Goal: Complete application form

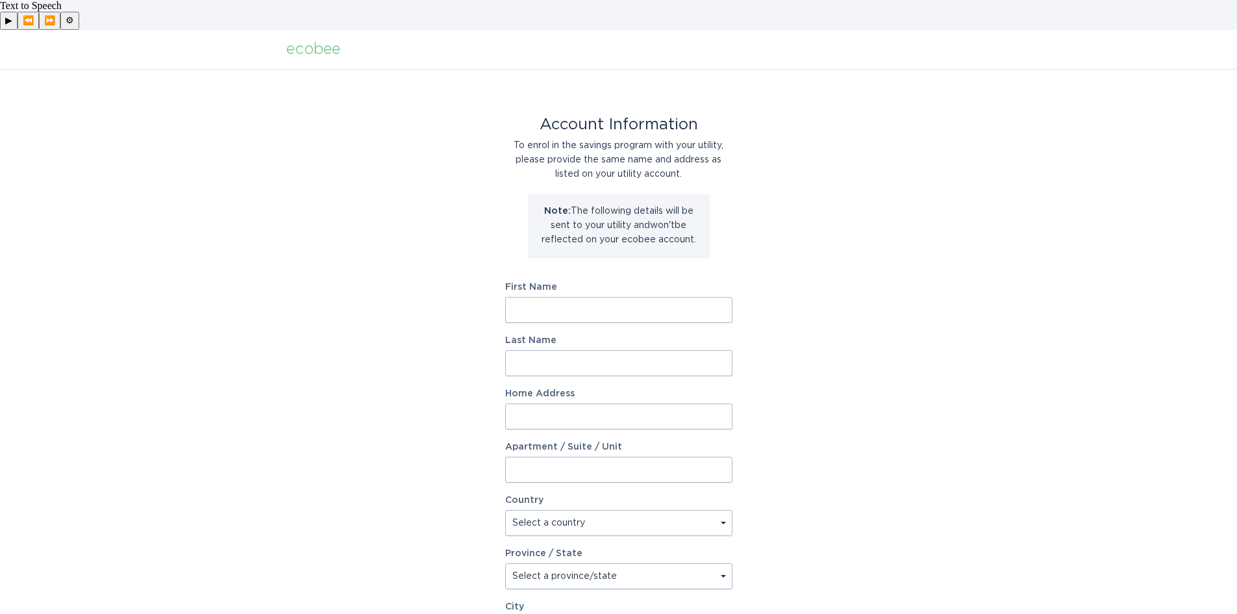
click at [654, 297] on input "First Name" at bounding box center [618, 310] width 227 height 26
type input "Chase"
type input "Axtell"
type input "2699 Alcott St, Unit 1221"
select select "US"
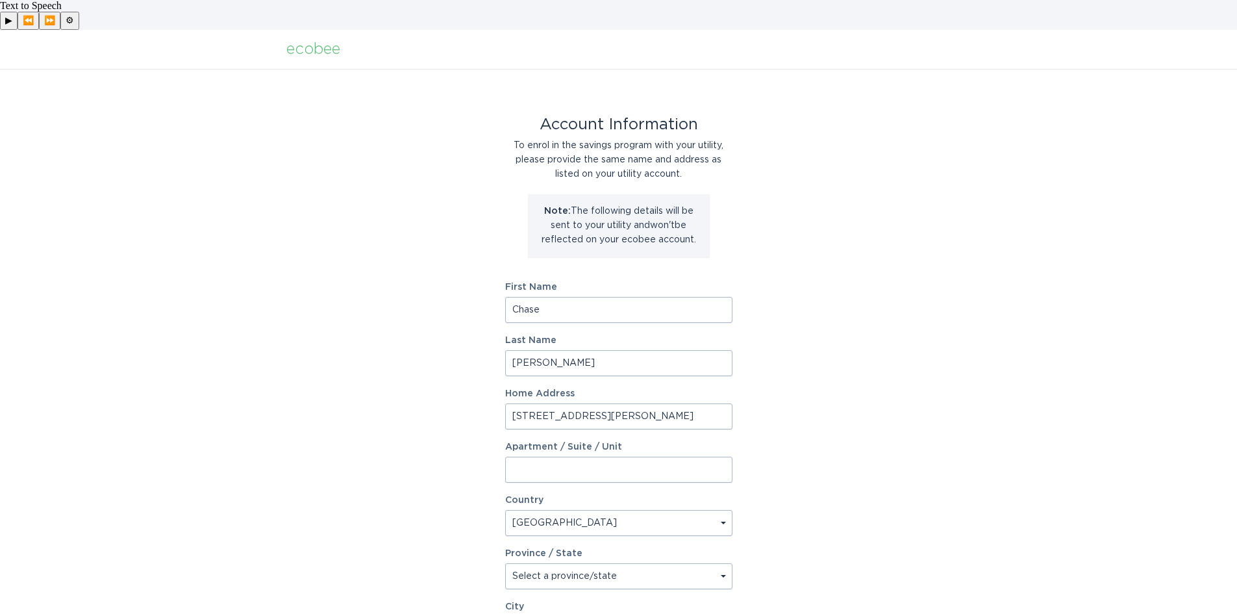
type input "Denver"
type input "80211"
select select "CO"
click at [706, 403] on input "2699 Alcott St, Unit 1221" at bounding box center [618, 416] width 227 height 26
type input "2699 Alcott St"
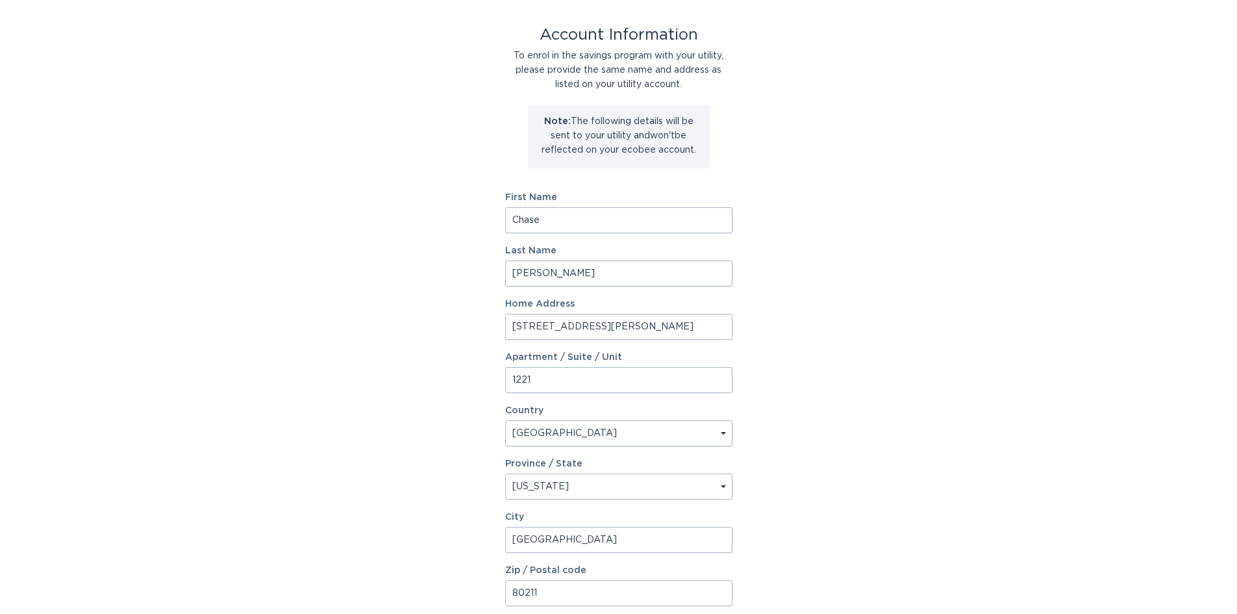
scroll to position [177, 0]
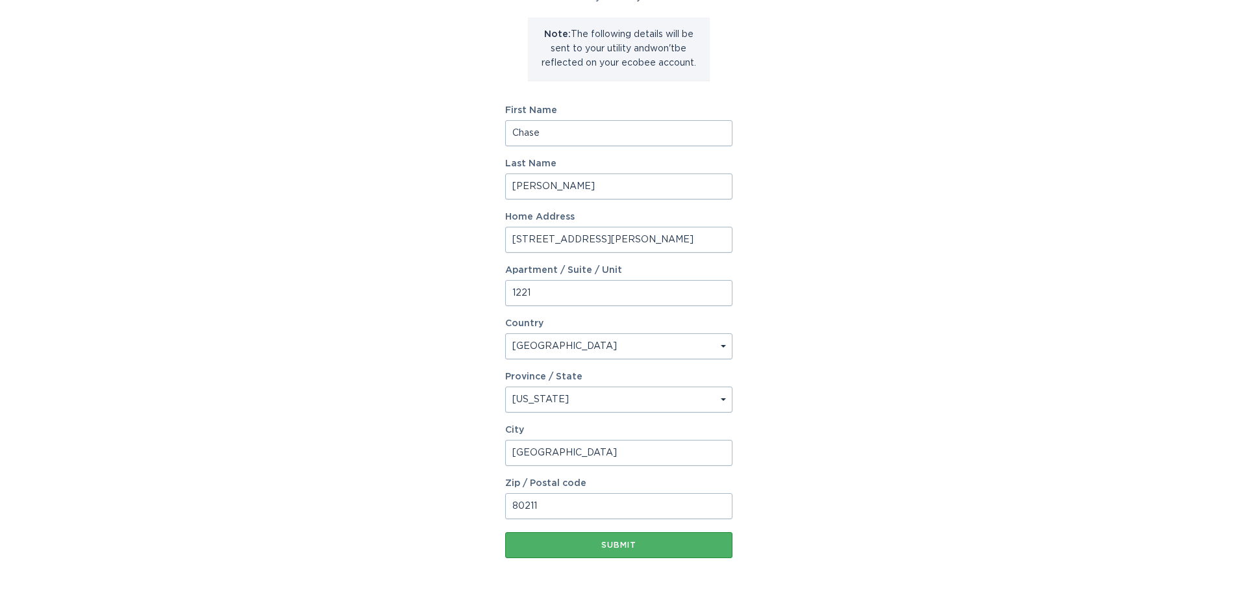
type input "1221"
click at [631, 532] on button "Submit" at bounding box center [618, 545] width 227 height 26
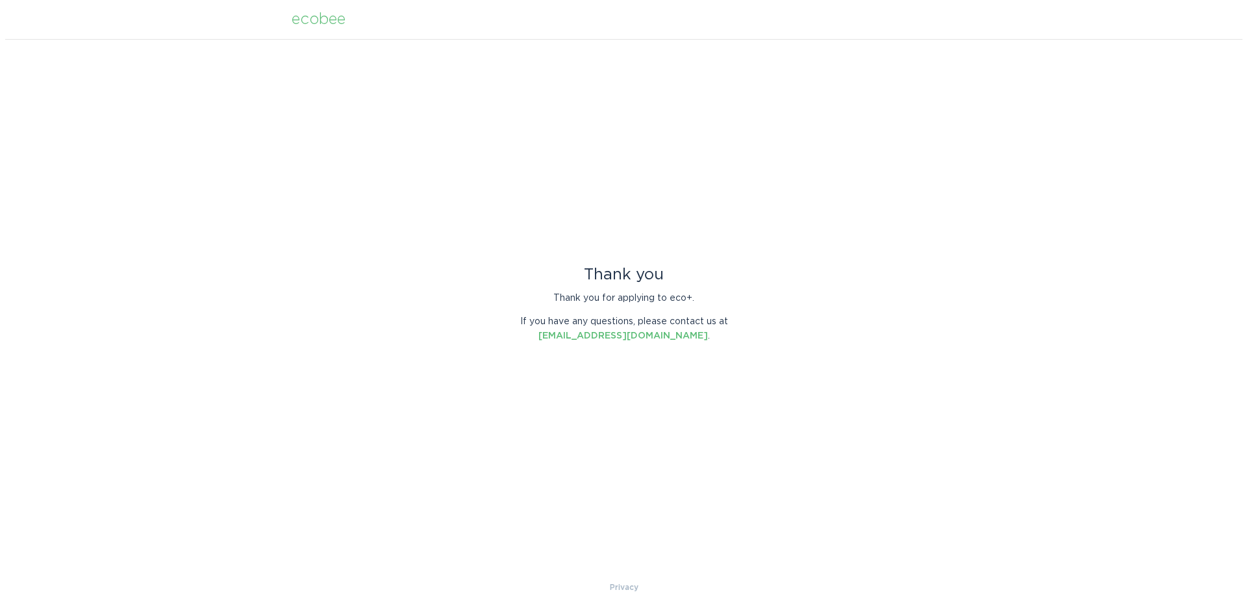
scroll to position [0, 0]
